Goal: Use online tool/utility: Utilize a website feature to perform a specific function

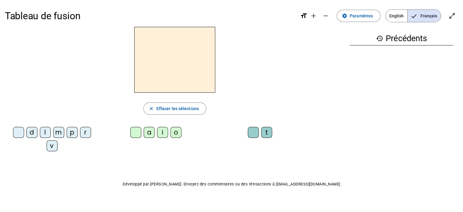
click at [62, 132] on div "m" at bounding box center [58, 132] width 11 height 11
click at [180, 131] on div "o" at bounding box center [176, 132] width 11 height 11
click at [264, 134] on div "t" at bounding box center [266, 132] width 11 height 11
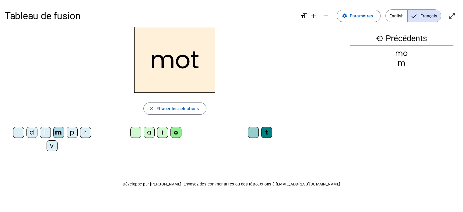
click at [71, 130] on div "p" at bounding box center [72, 132] width 11 height 11
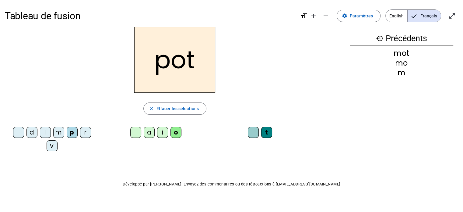
click at [43, 130] on div "l" at bounding box center [45, 132] width 11 height 11
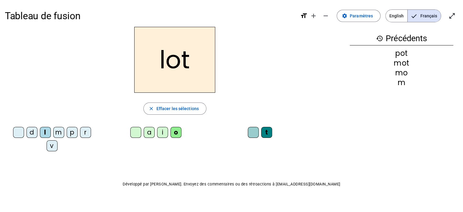
click at [87, 136] on div "r" at bounding box center [85, 132] width 11 height 11
click at [147, 132] on div "a" at bounding box center [149, 132] width 11 height 11
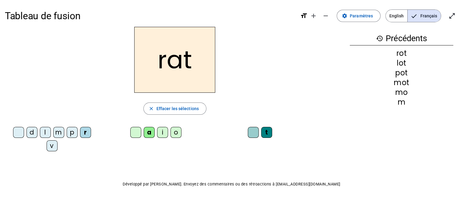
click at [162, 135] on div "i" at bounding box center [162, 132] width 11 height 11
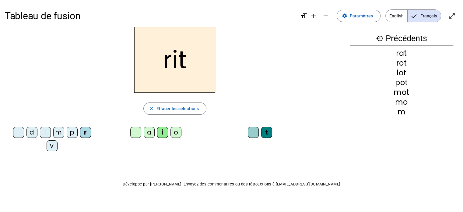
click at [47, 146] on div "v" at bounding box center [52, 145] width 11 height 11
click at [57, 128] on div "m" at bounding box center [58, 132] width 11 height 11
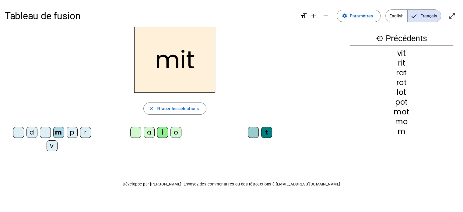
click at [30, 135] on div "d" at bounding box center [31, 132] width 11 height 11
